Goal: Information Seeking & Learning: Learn about a topic

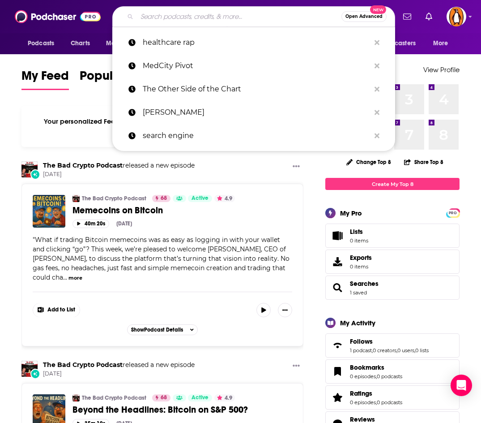
click at [177, 18] on input "Search podcasts, credits, & more..." at bounding box center [239, 16] width 205 height 14
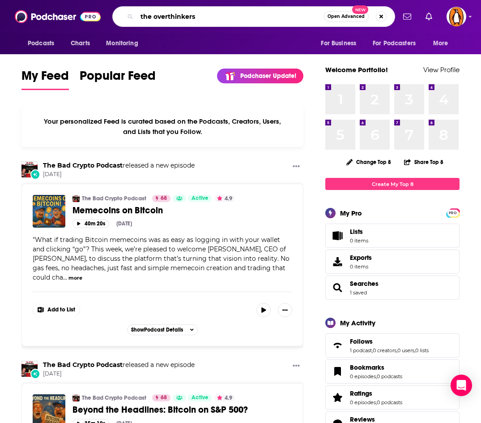
type input "the overthinkers"
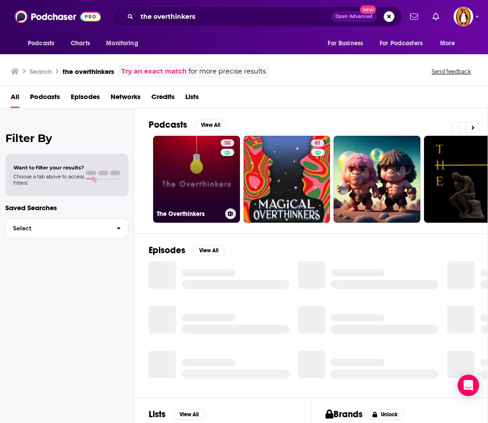
click at [205, 180] on link "50 The Overthinkers" at bounding box center [196, 179] width 87 height 87
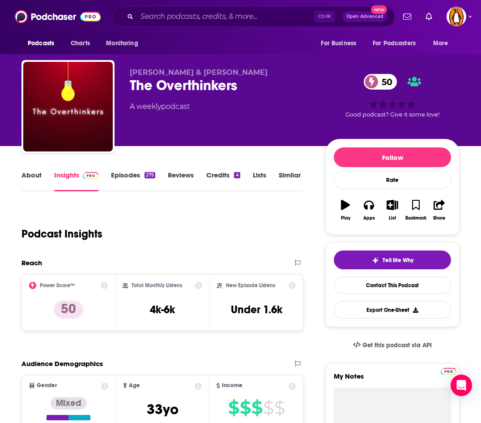
click at [184, 24] on div "Ctrl K Open Advanced New" at bounding box center [253, 16] width 283 height 21
click at [184, 23] on input "Search podcasts, credits, & more..." at bounding box center [225, 16] width 177 height 14
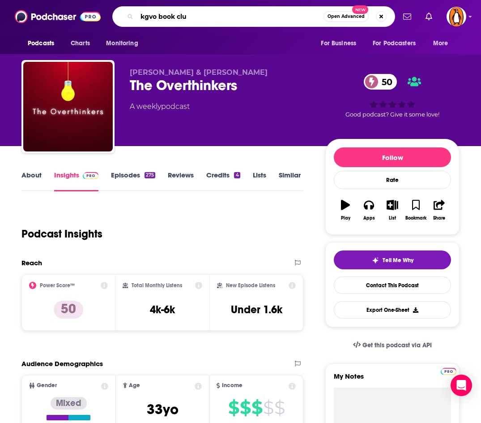
type input "kgvo book club"
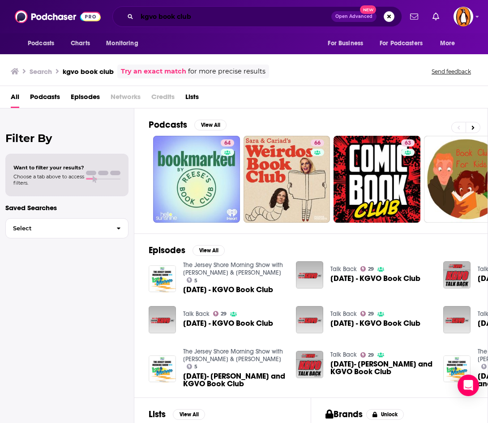
click at [170, 17] on input "kgvo book club" at bounding box center [234, 16] width 194 height 14
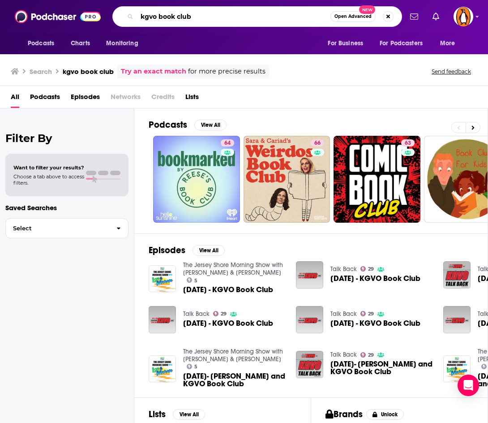
drag, startPoint x: 170, startPoint y: 17, endPoint x: 233, endPoint y: 15, distance: 62.7
click at [233, 15] on input "kgvo book club" at bounding box center [233, 16] width 193 height 14
type input "kgvo"
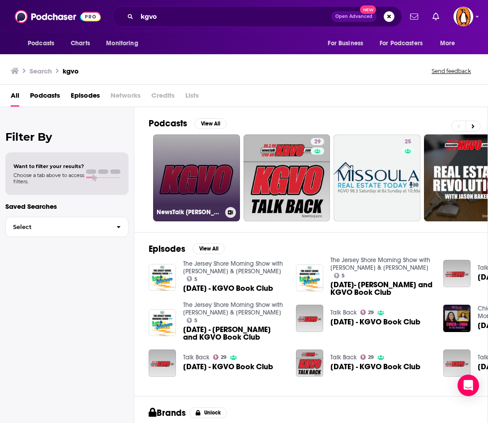
click at [208, 167] on link "NewsTalk [PERSON_NAME] – Flash Briefing" at bounding box center [196, 177] width 87 height 87
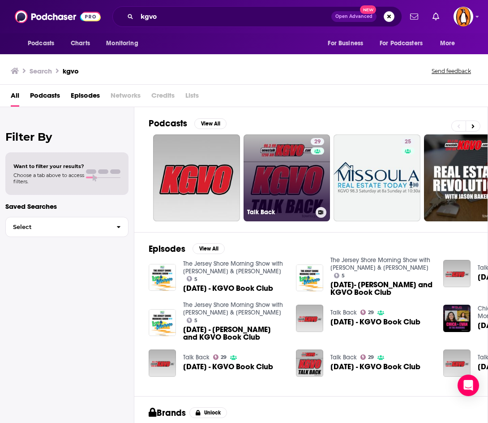
click at [272, 171] on link "29 Talk Back" at bounding box center [287, 177] width 87 height 87
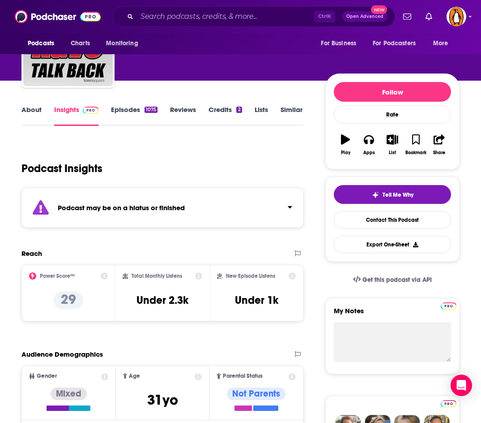
scroll to position [66, 0]
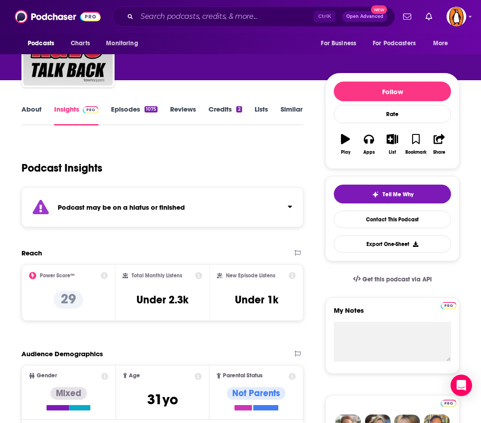
click at [25, 112] on link "About" at bounding box center [31, 115] width 20 height 21
